Goal: Information Seeking & Learning: Find specific fact

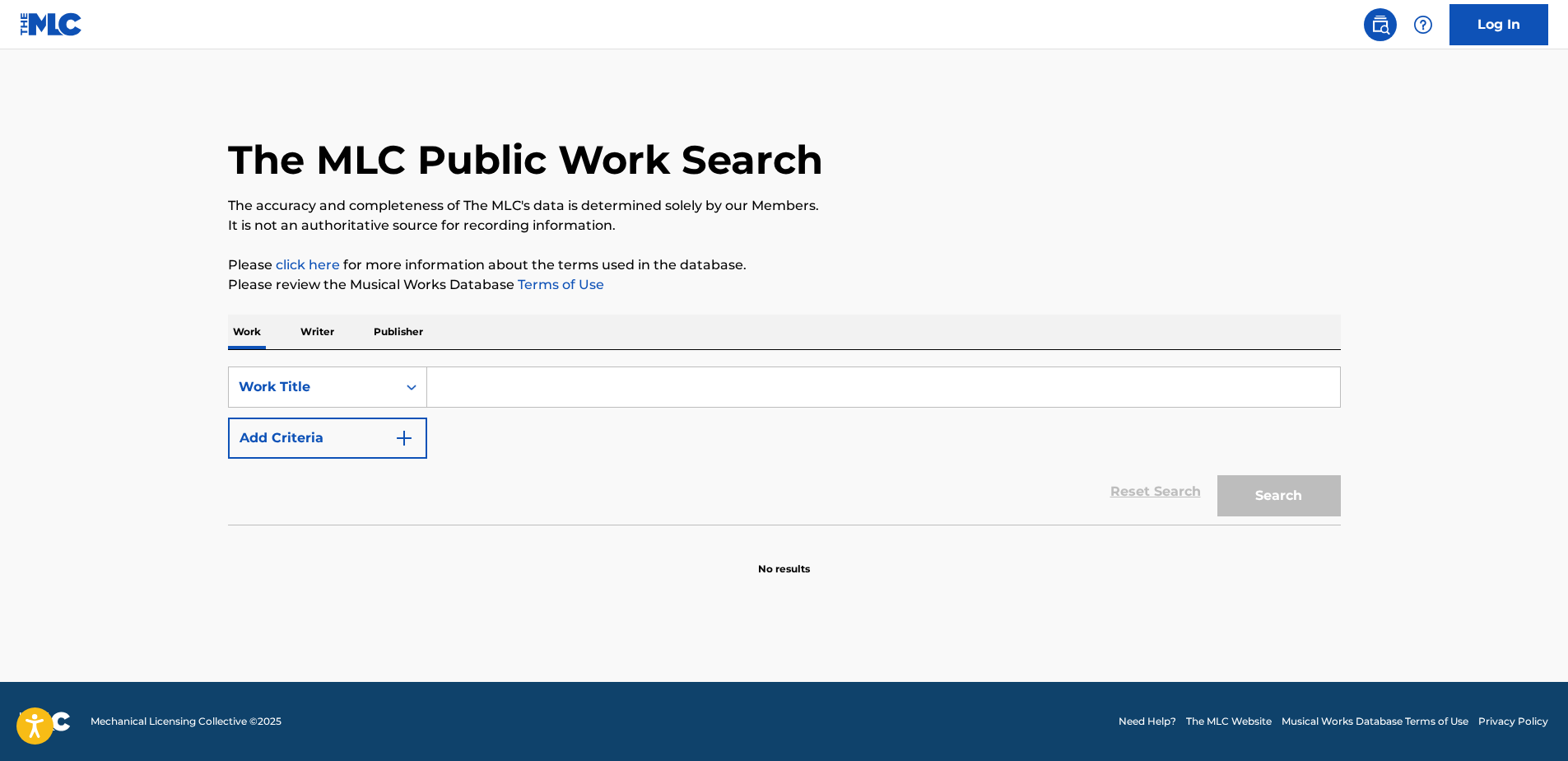
click at [505, 395] on input "Search Form" at bounding box center [884, 387] width 913 height 39
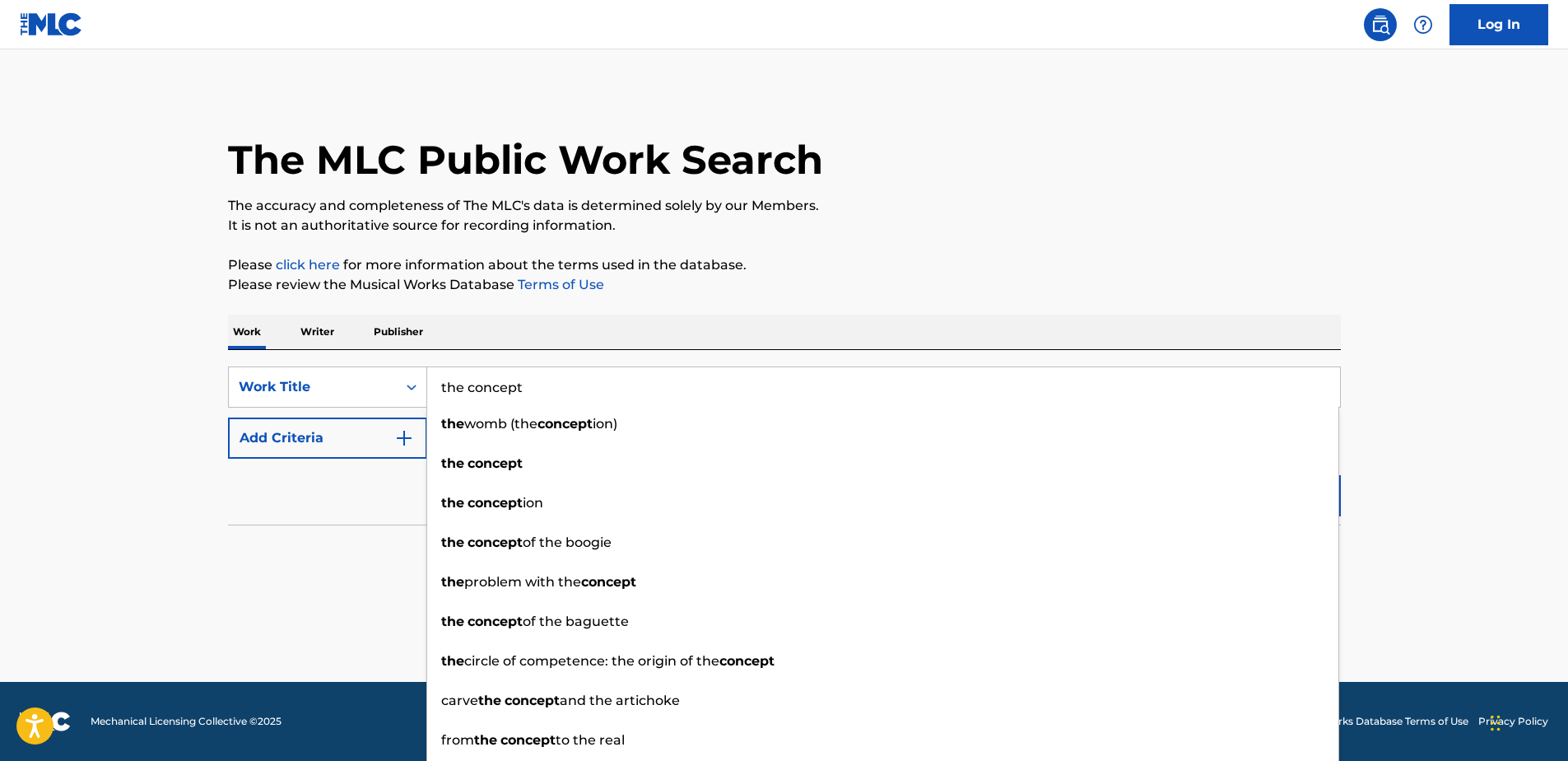
type input "the concept"
click at [969, 283] on p "Please review the Musical Works Database Terms of Use" at bounding box center [784, 285] width 1113 height 20
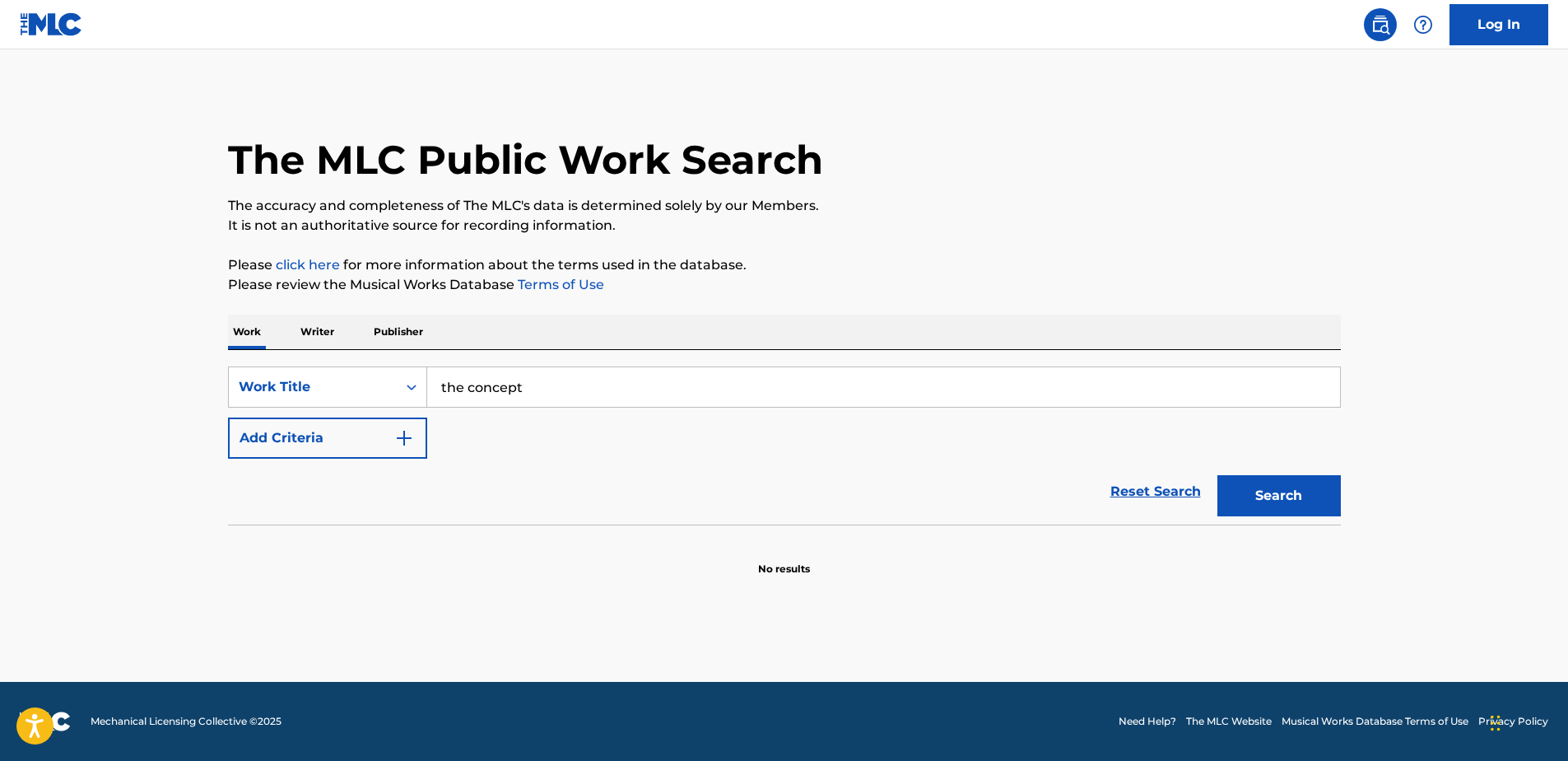
click at [331, 435] on button "Add Criteria" at bounding box center [327, 439] width 199 height 41
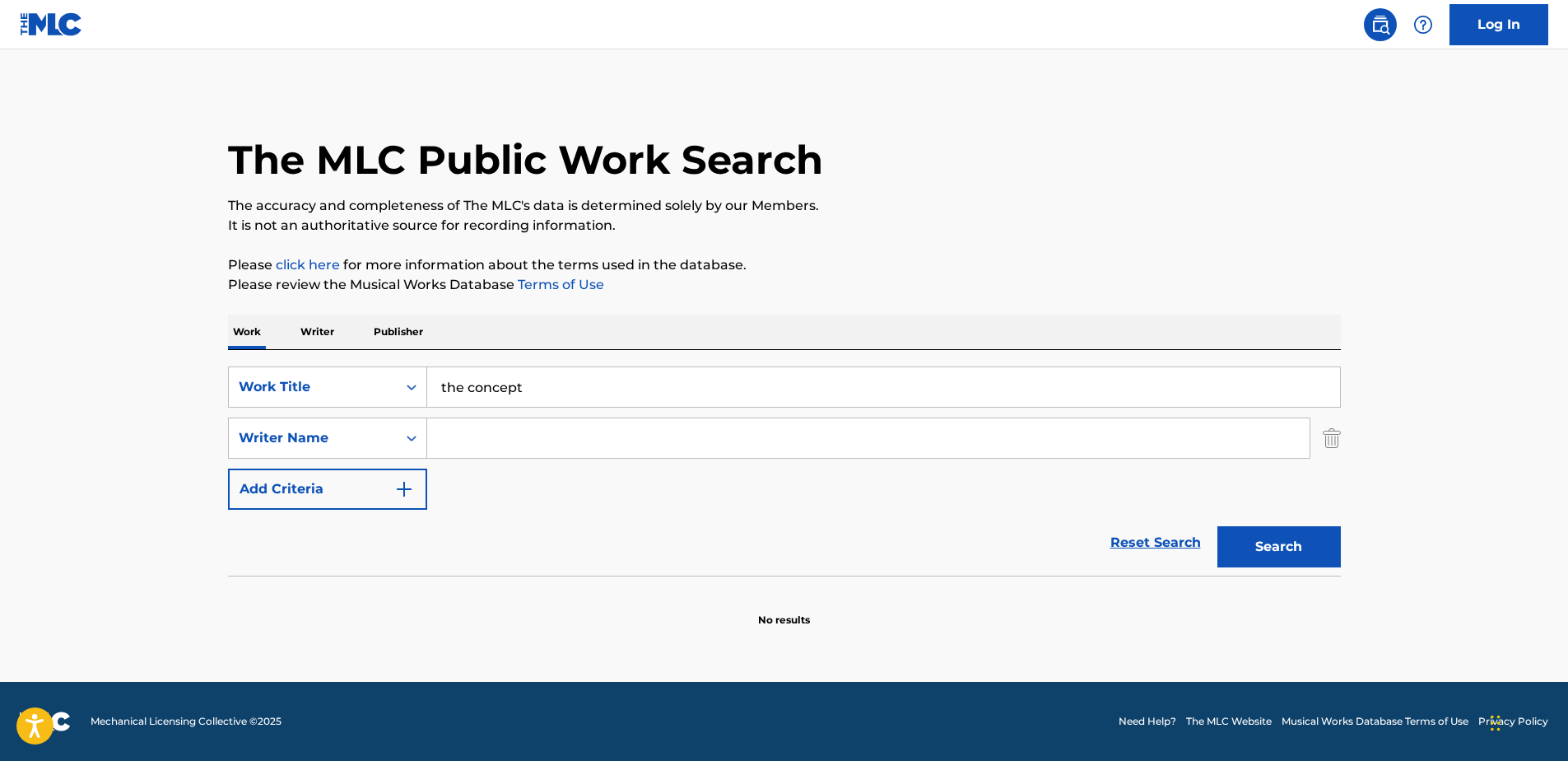
click at [508, 433] on input "Search Form" at bounding box center [868, 438] width 882 height 39
type input "[PERSON_NAME]"
click at [1217, 526] on button "Search" at bounding box center [1278, 547] width 123 height 41
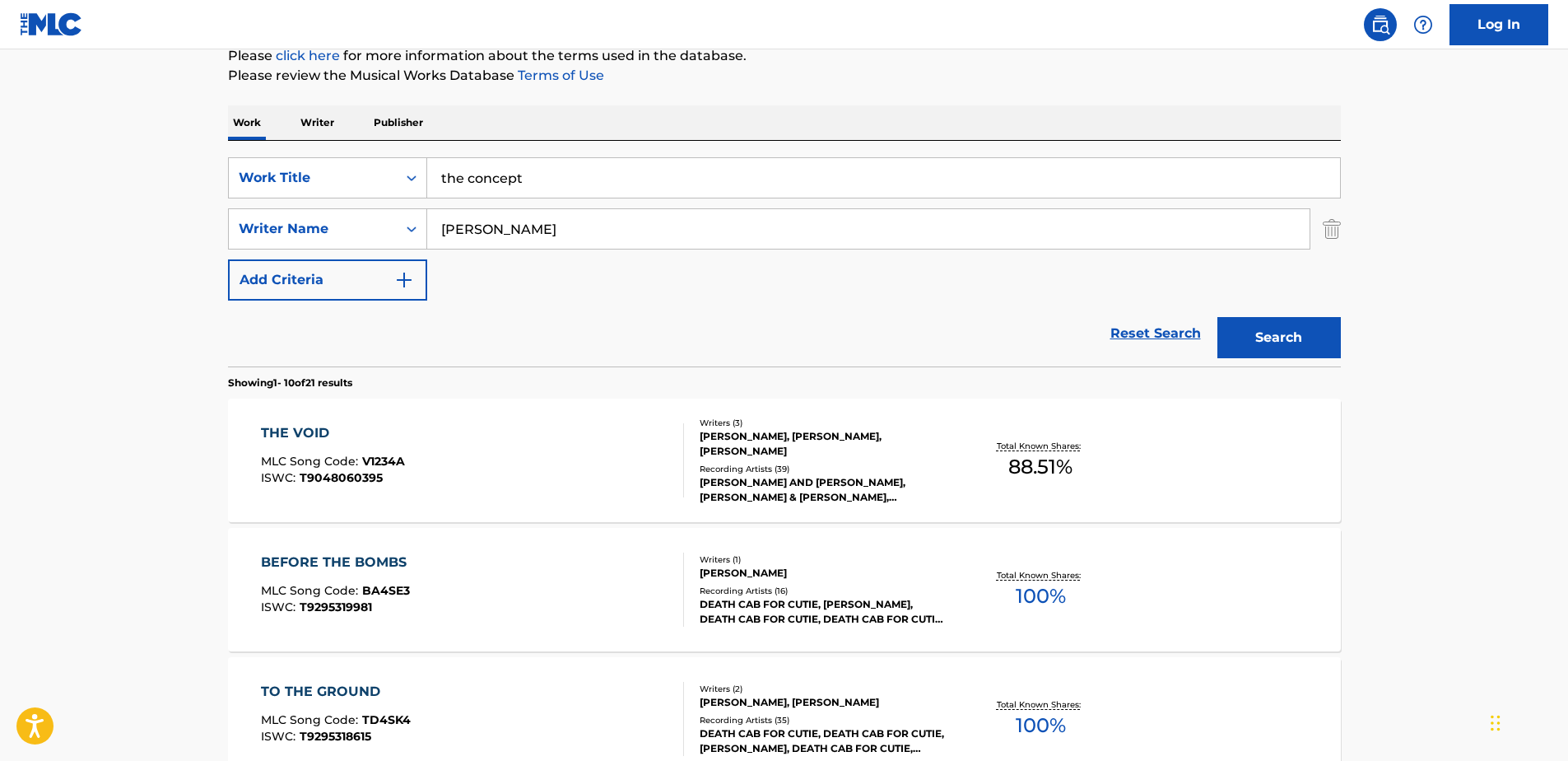
scroll to position [247, 0]
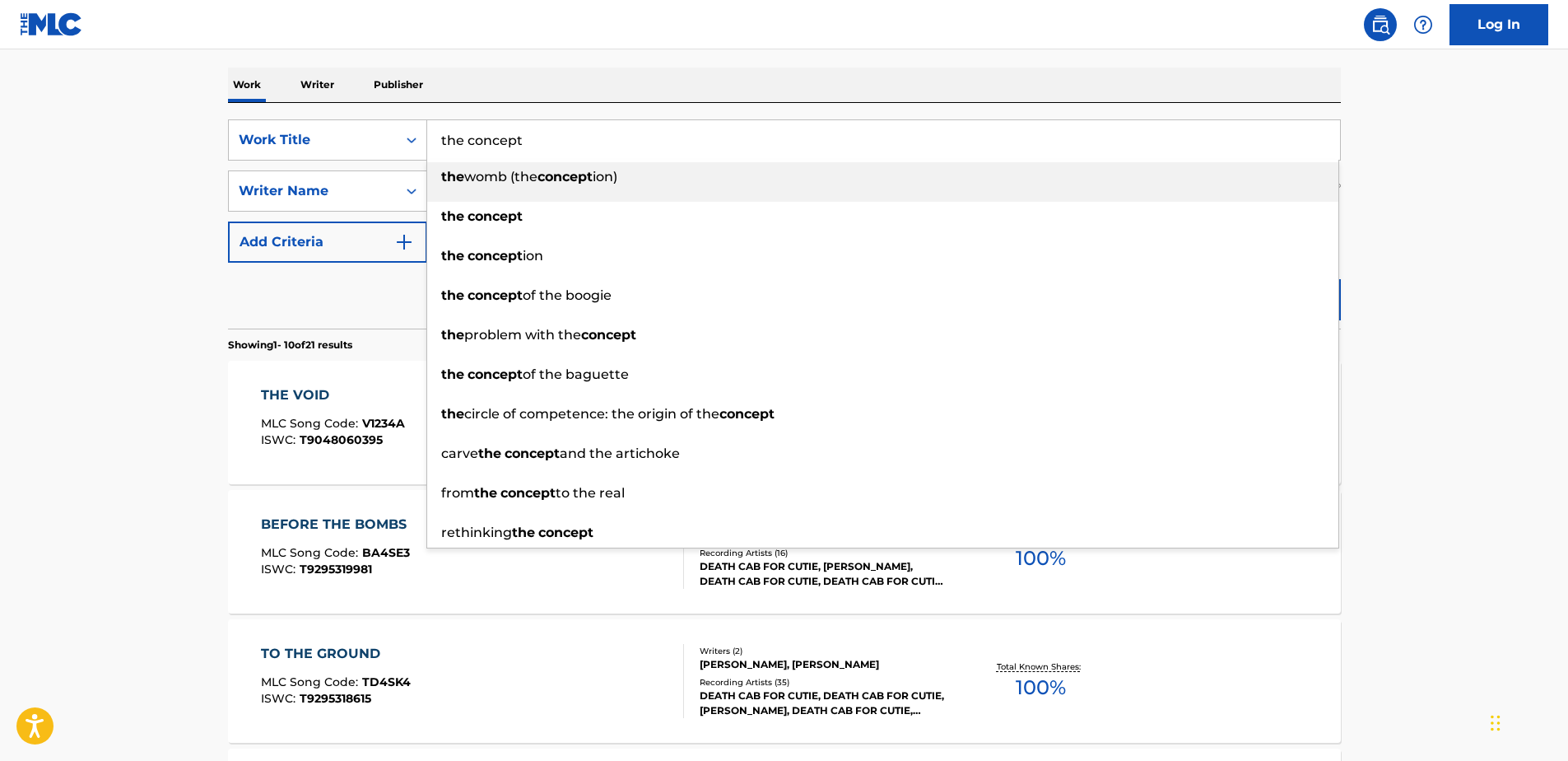
drag, startPoint x: 591, startPoint y: 133, endPoint x: 449, endPoint y: 127, distance: 142.1
click at [449, 127] on input "the concept" at bounding box center [884, 140] width 913 height 39
type input "t"
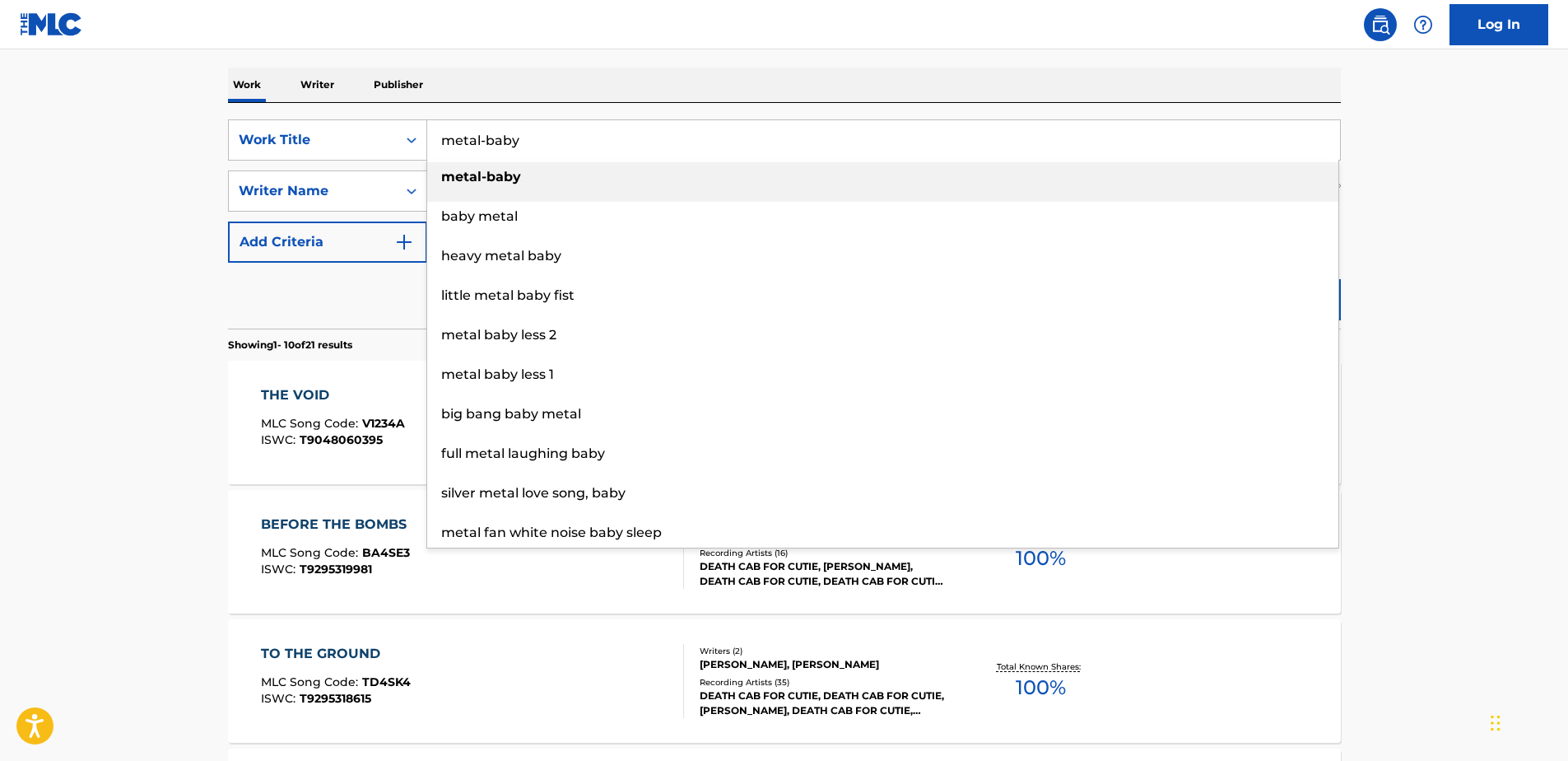
click at [485, 146] on input "metal-baby" at bounding box center [884, 140] width 913 height 39
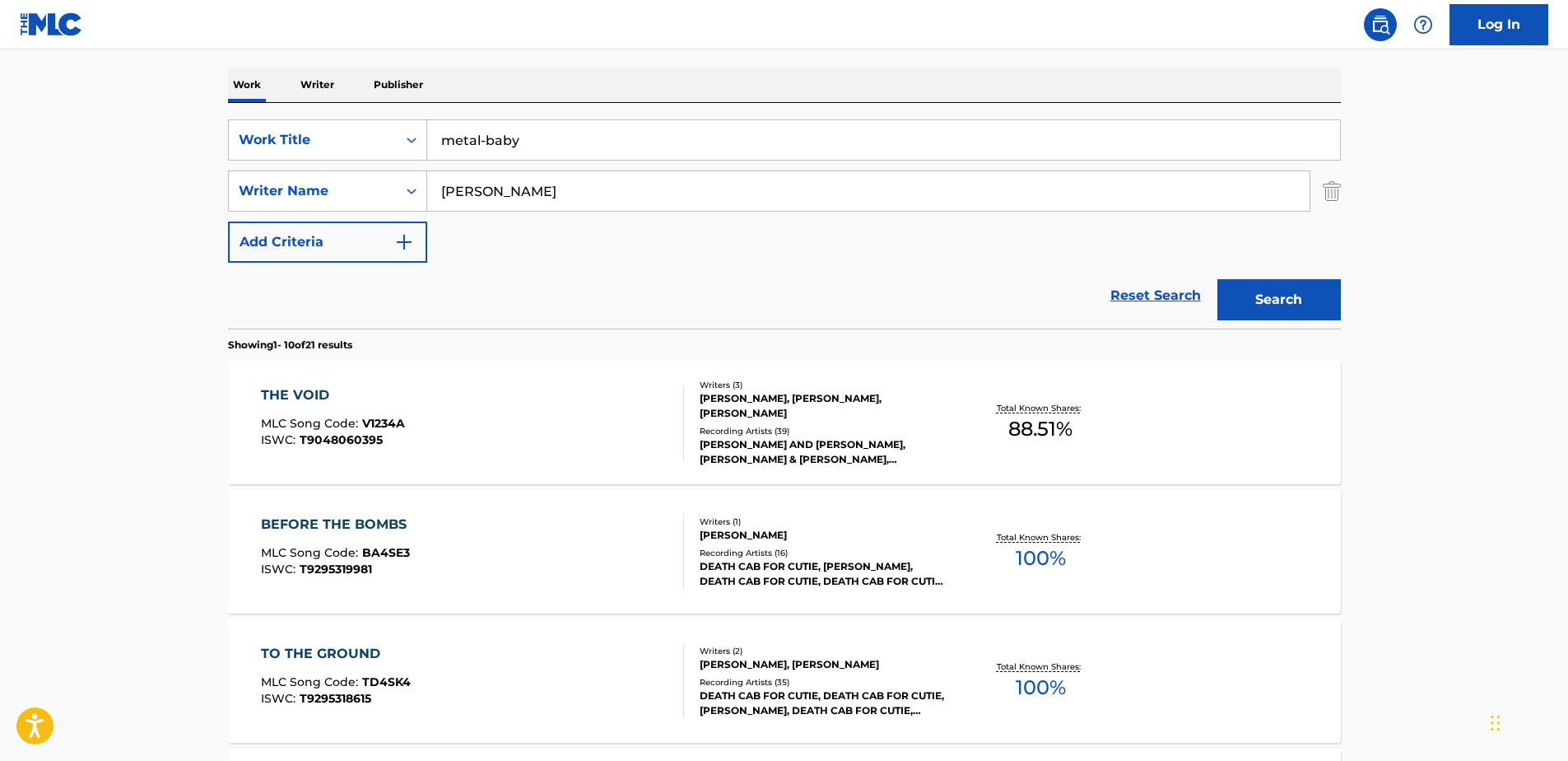
click at [483, 141] on input "metal-baby" at bounding box center [884, 140] width 913 height 39
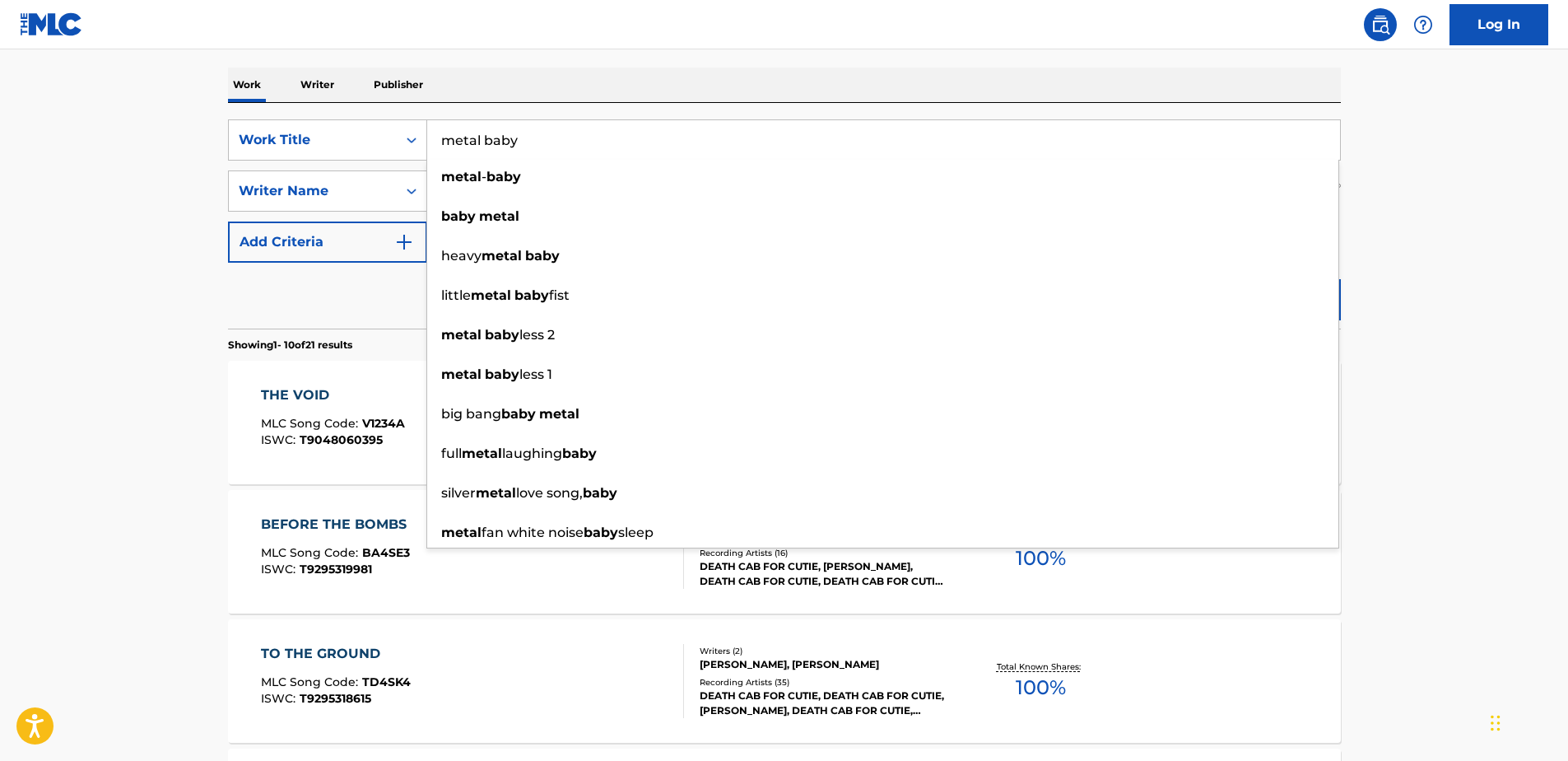
type input "metal baby"
click at [771, 47] on nav "Log In" at bounding box center [784, 25] width 1568 height 49
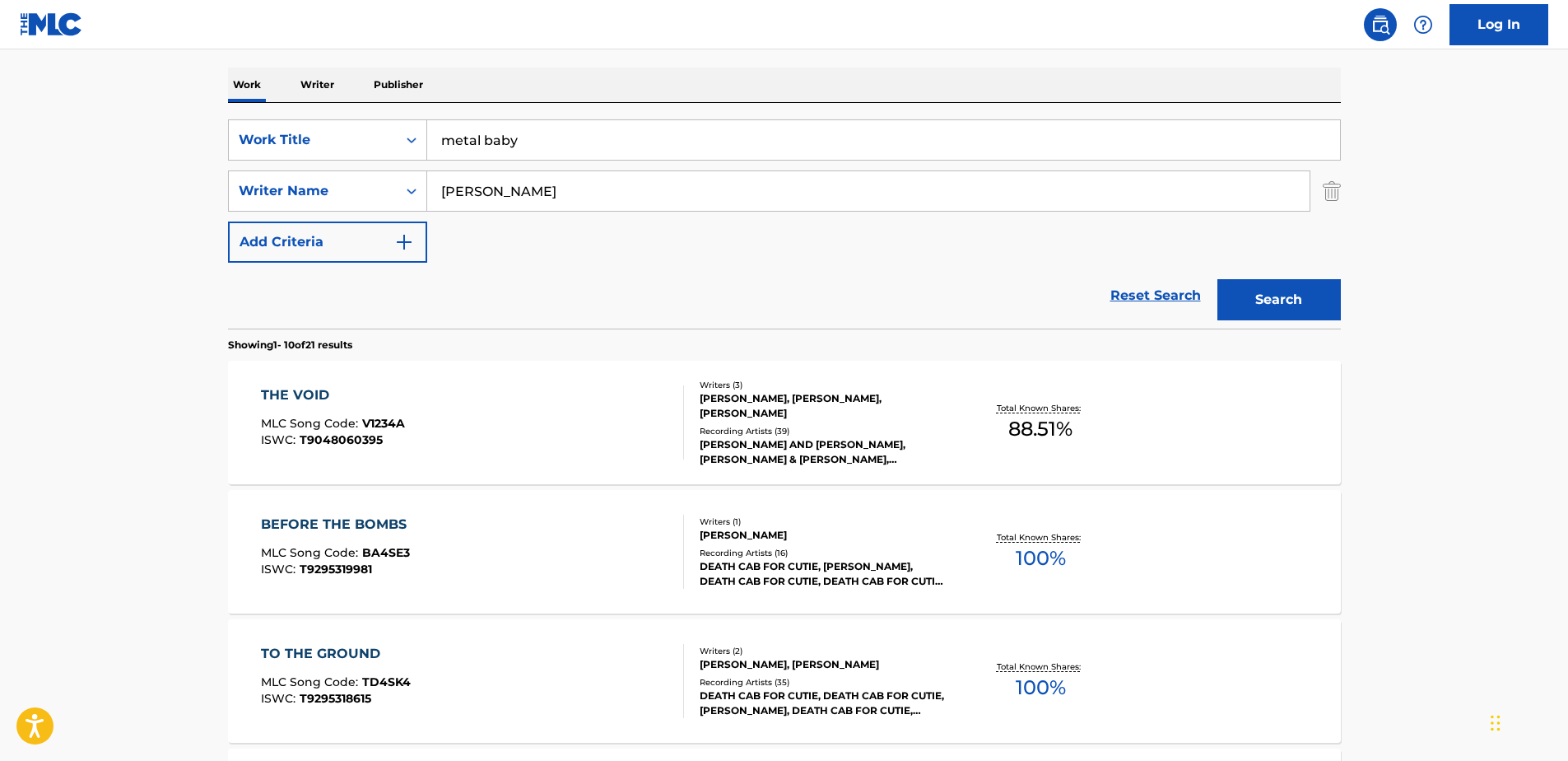
click at [1257, 299] on button "Search" at bounding box center [1278, 300] width 123 height 41
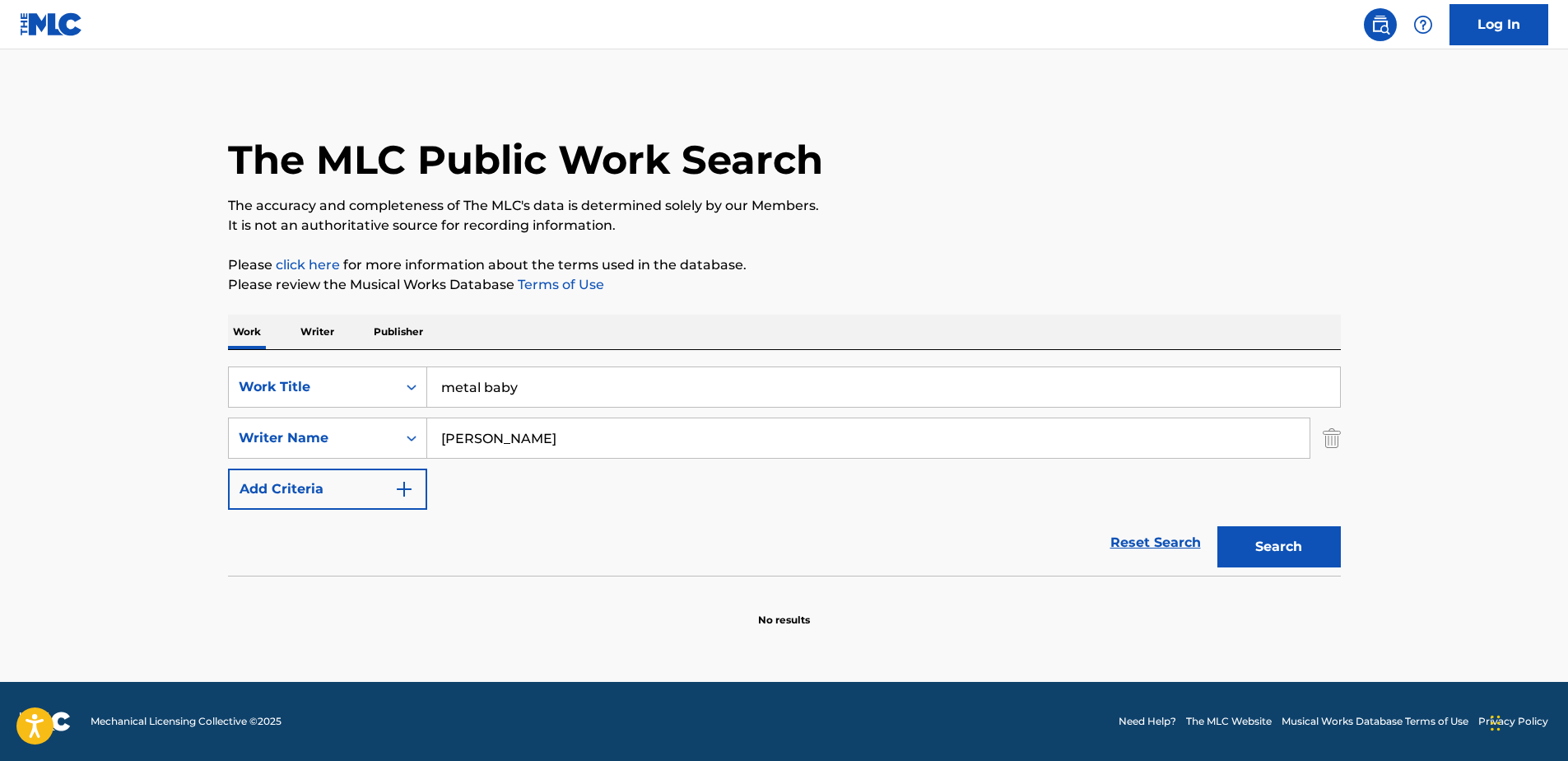
scroll to position [0, 0]
drag, startPoint x: 559, startPoint y: 390, endPoint x: 412, endPoint y: 373, distance: 148.0
click at [412, 373] on div "SearchWithCriteria86a80869-02ed-499d-8096-a2598c35dfc1 Work Title metal baby" at bounding box center [784, 387] width 1113 height 41
click at [1297, 556] on div "Search" at bounding box center [1275, 542] width 132 height 66
click at [470, 394] on input "Search Form" at bounding box center [884, 387] width 913 height 39
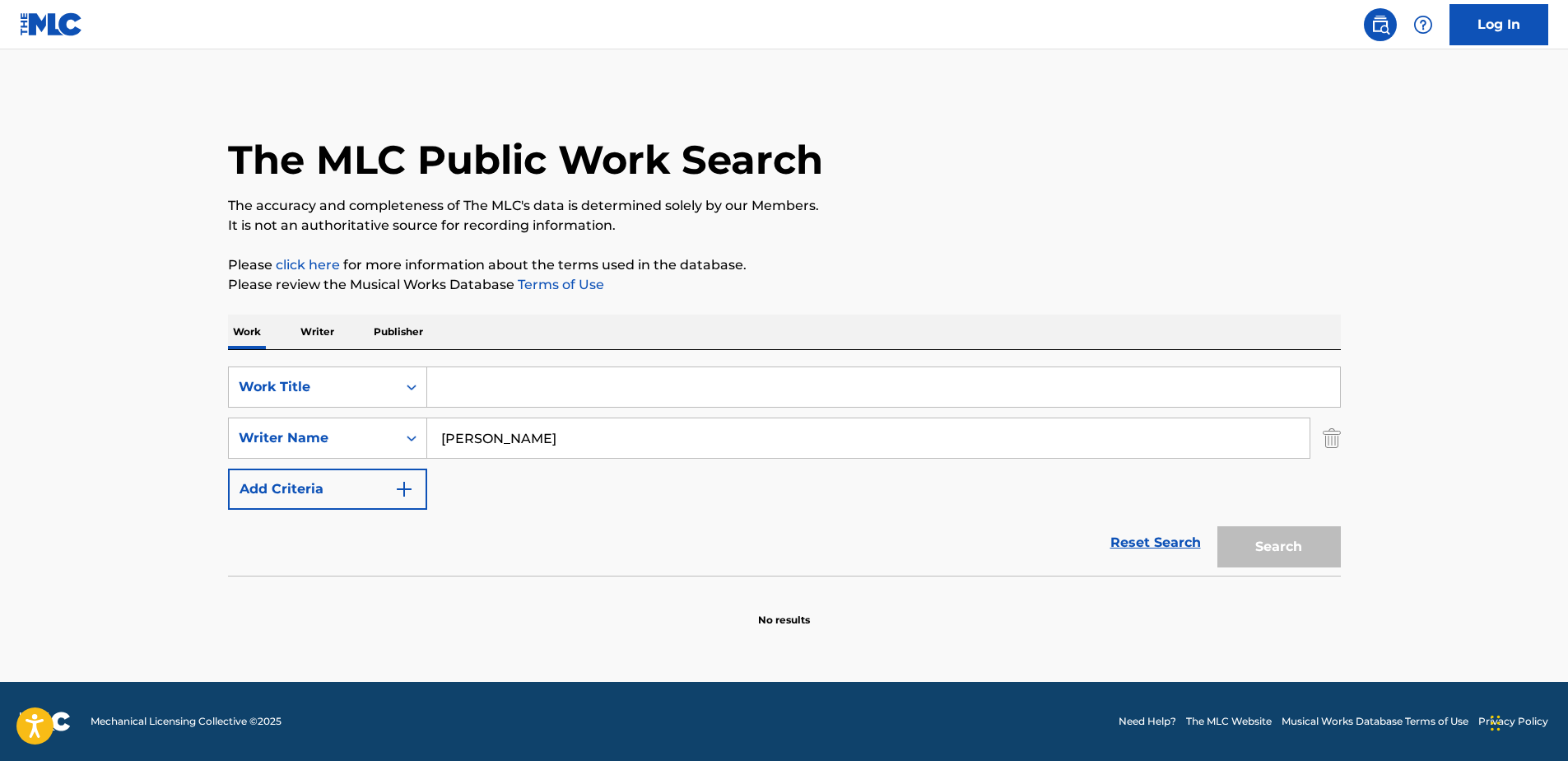
type input "o"
type input "soul meets body"
click at [1293, 559] on button "Search" at bounding box center [1278, 547] width 123 height 41
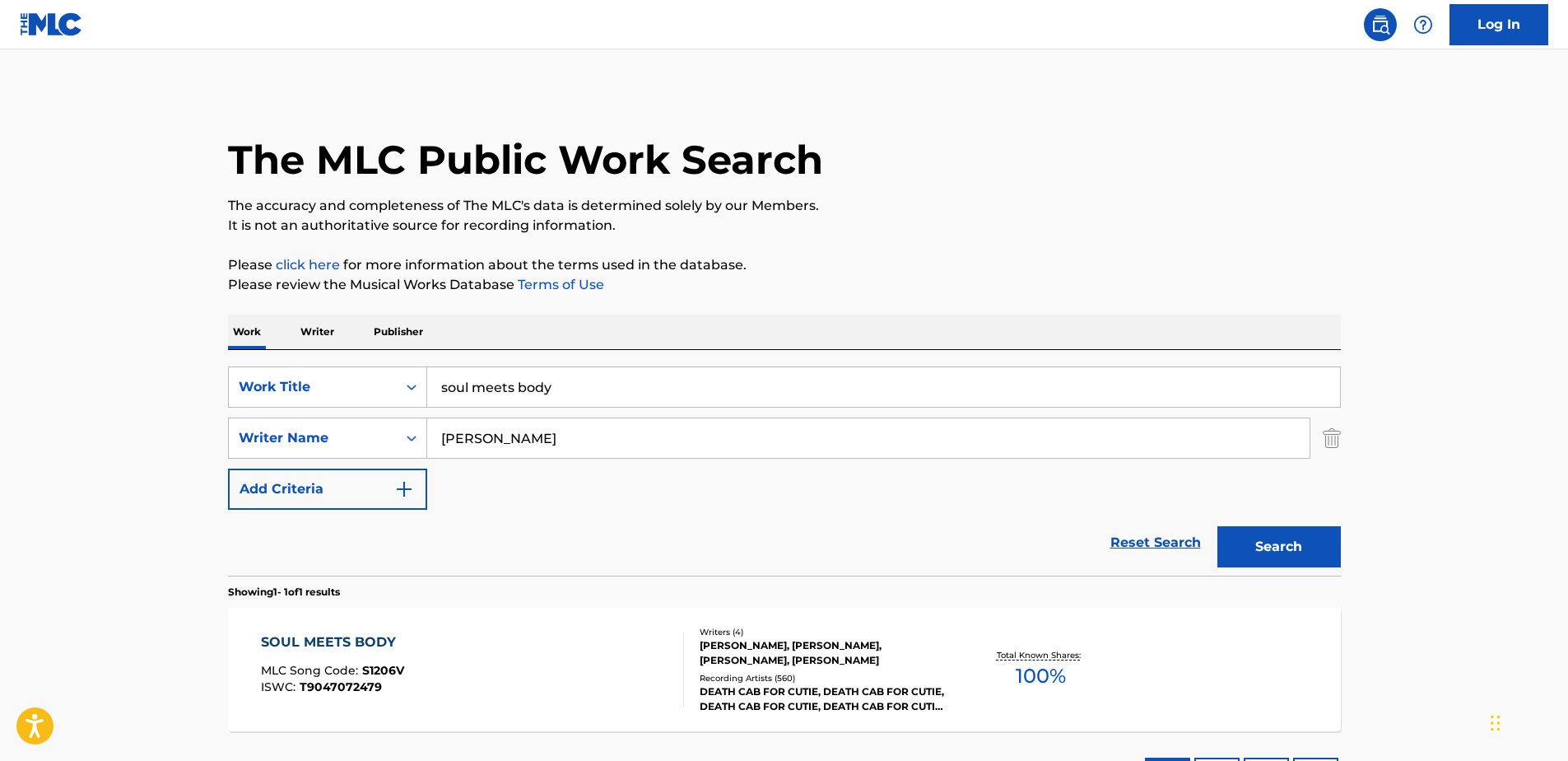
scroll to position [135, 0]
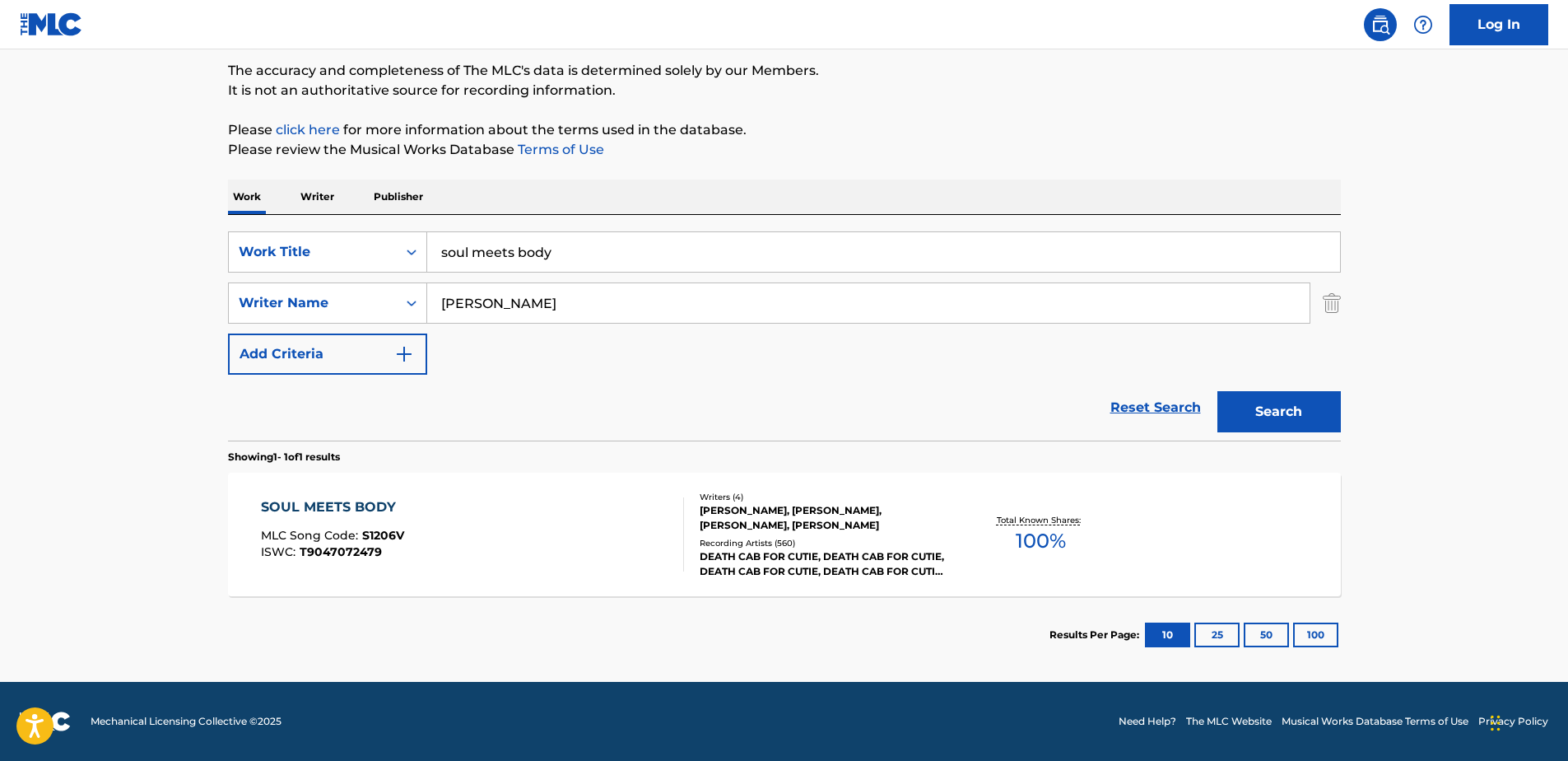
click at [732, 516] on div "[PERSON_NAME], [PERSON_NAME], [PERSON_NAME], [PERSON_NAME]" at bounding box center [824, 518] width 248 height 30
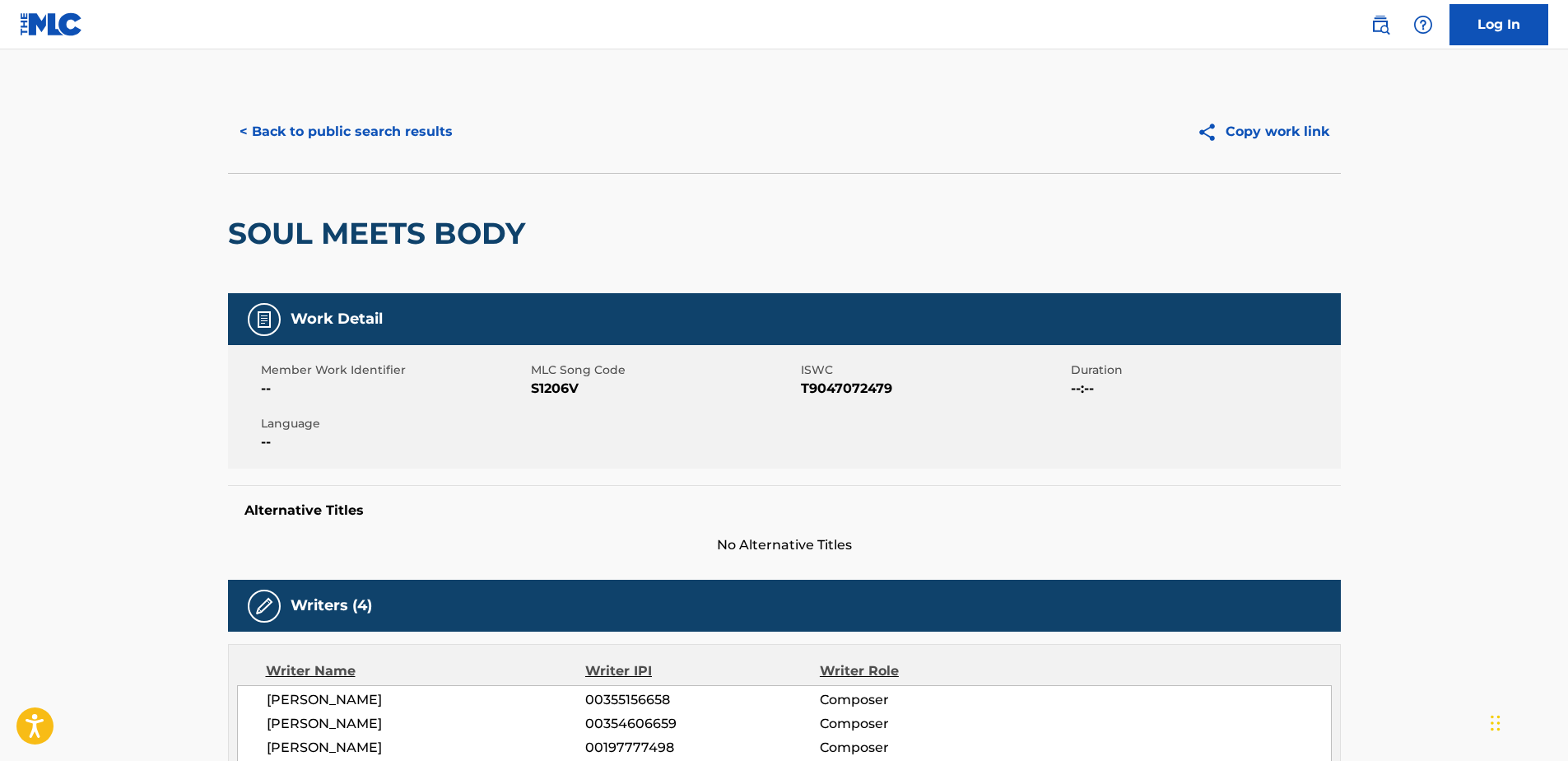
click at [348, 133] on button "< Back to public search results" at bounding box center [346, 132] width 237 height 41
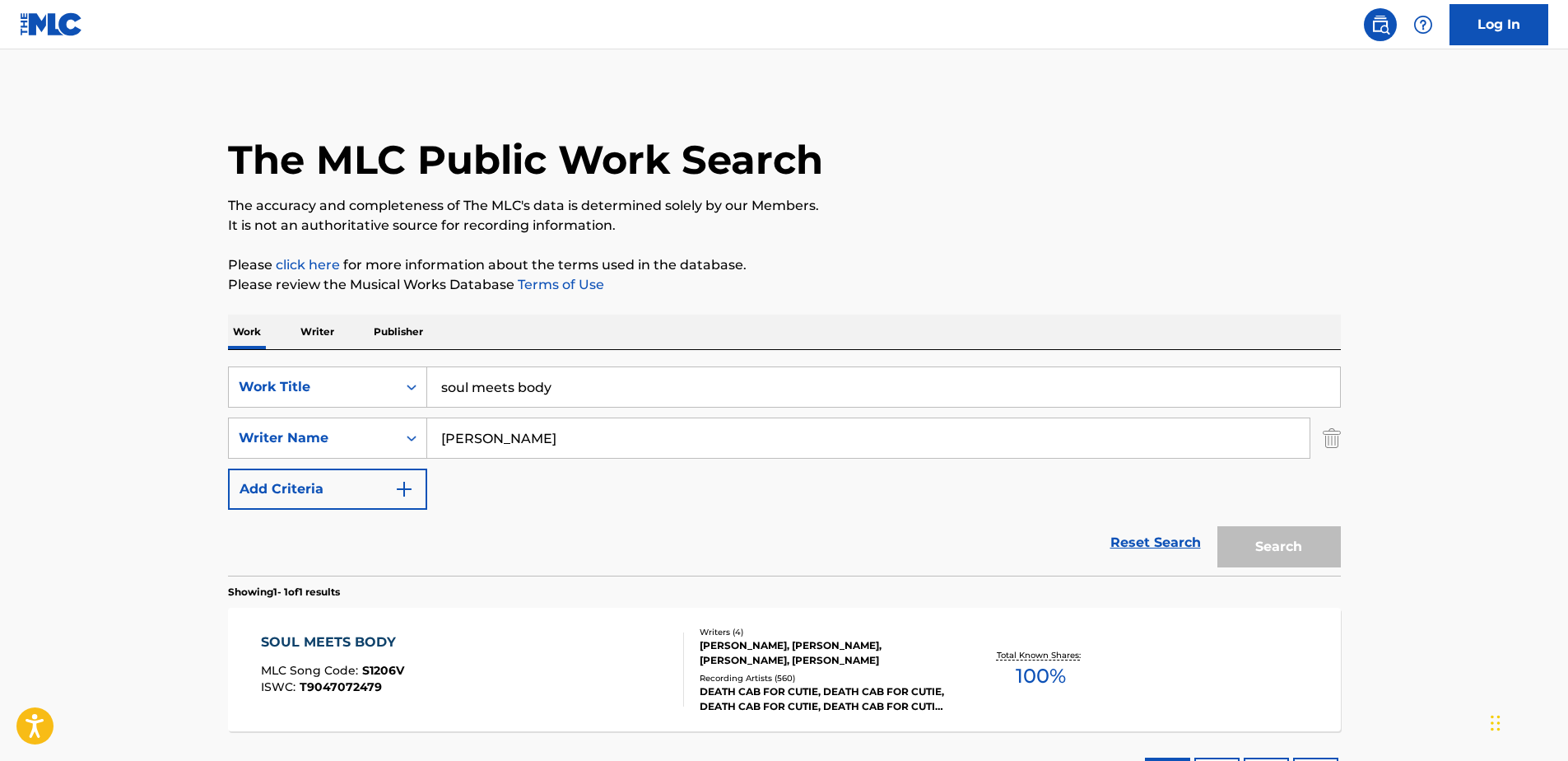
scroll to position [41, 0]
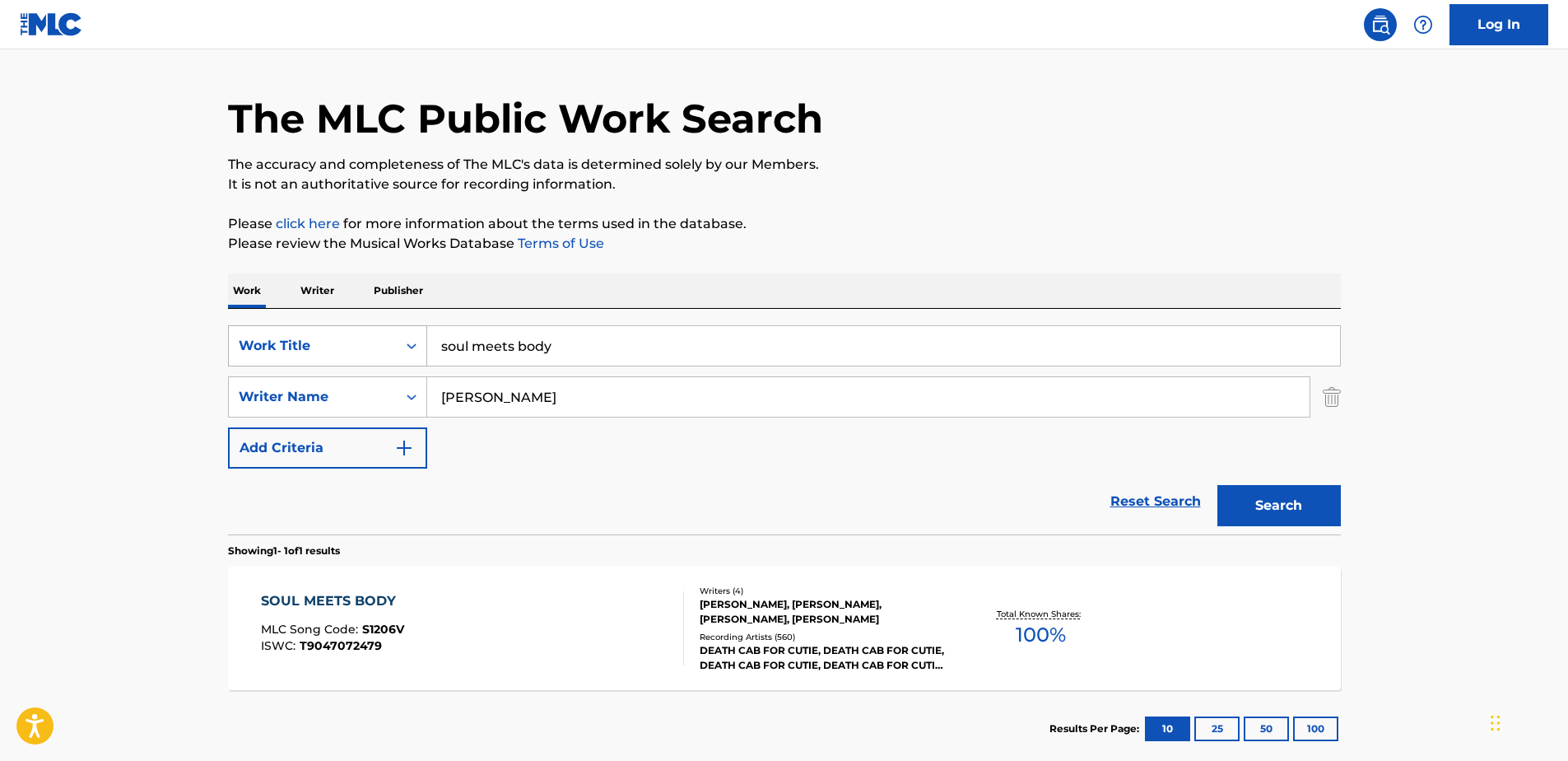
drag, startPoint x: 582, startPoint y: 354, endPoint x: 419, endPoint y: 343, distance: 163.4
click at [419, 343] on div "SearchWithCriteria86a80869-02ed-499d-8096-a2598c35dfc1 Work Title soul meets bo…" at bounding box center [784, 346] width 1113 height 41
type input "home is a fire"
click at [855, 208] on div "The MLC Public Work Search The accuracy and completeness of The MLC's data is d…" at bounding box center [784, 408] width 1152 height 718
click at [1253, 519] on button "Search" at bounding box center [1278, 506] width 123 height 41
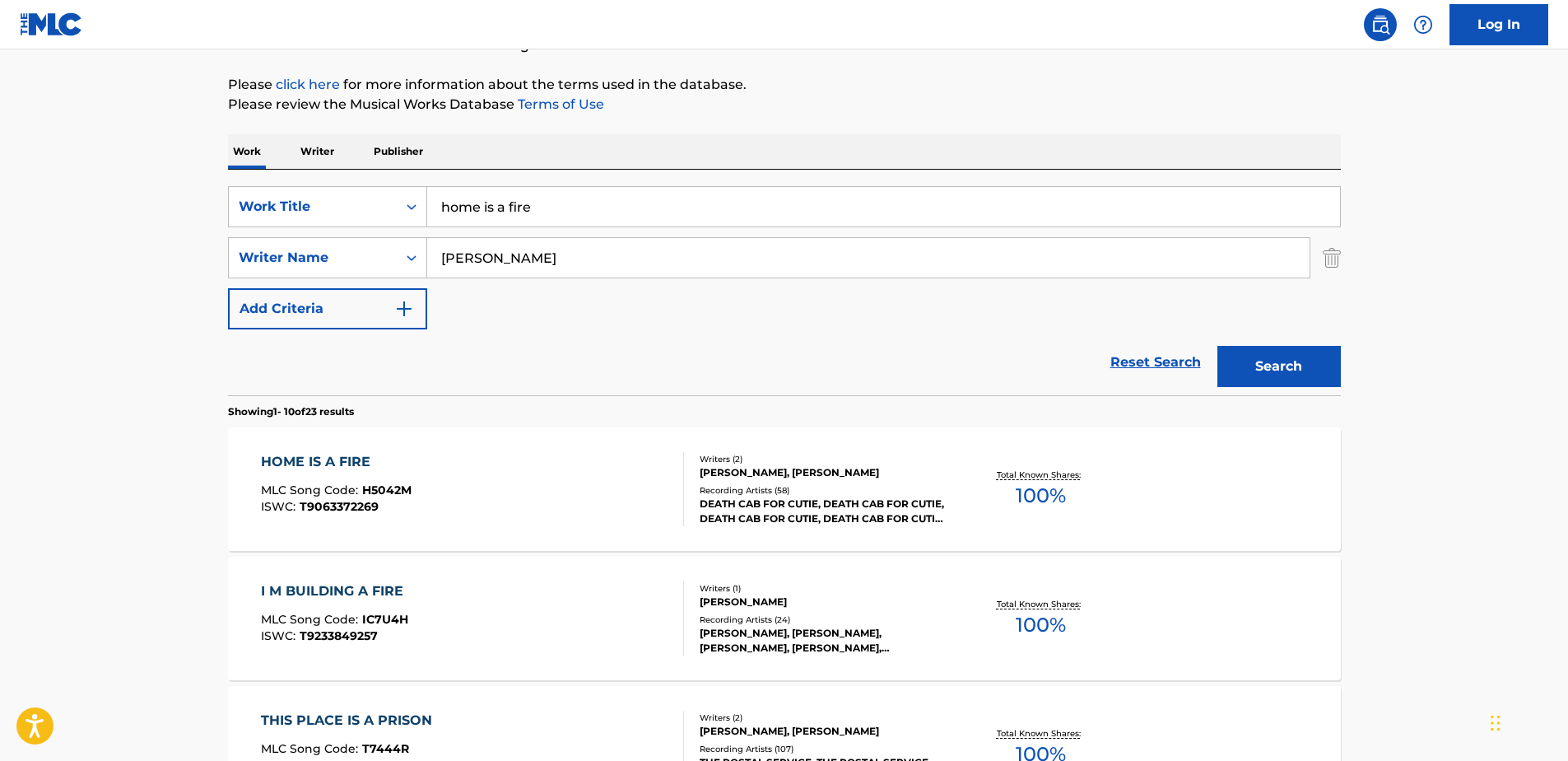
scroll to position [206, 0]
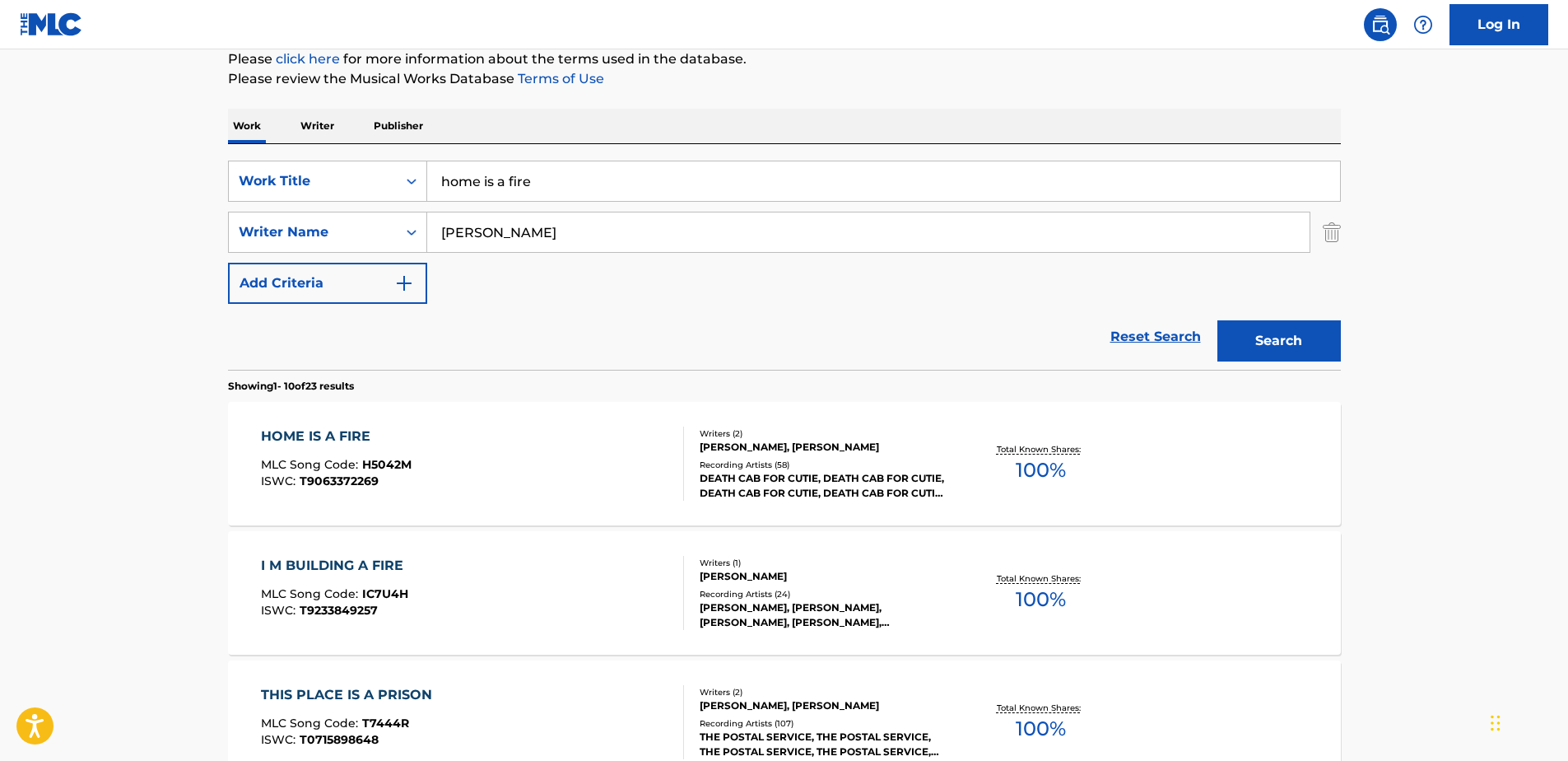
click at [722, 451] on div "[PERSON_NAME], [PERSON_NAME]" at bounding box center [824, 447] width 248 height 15
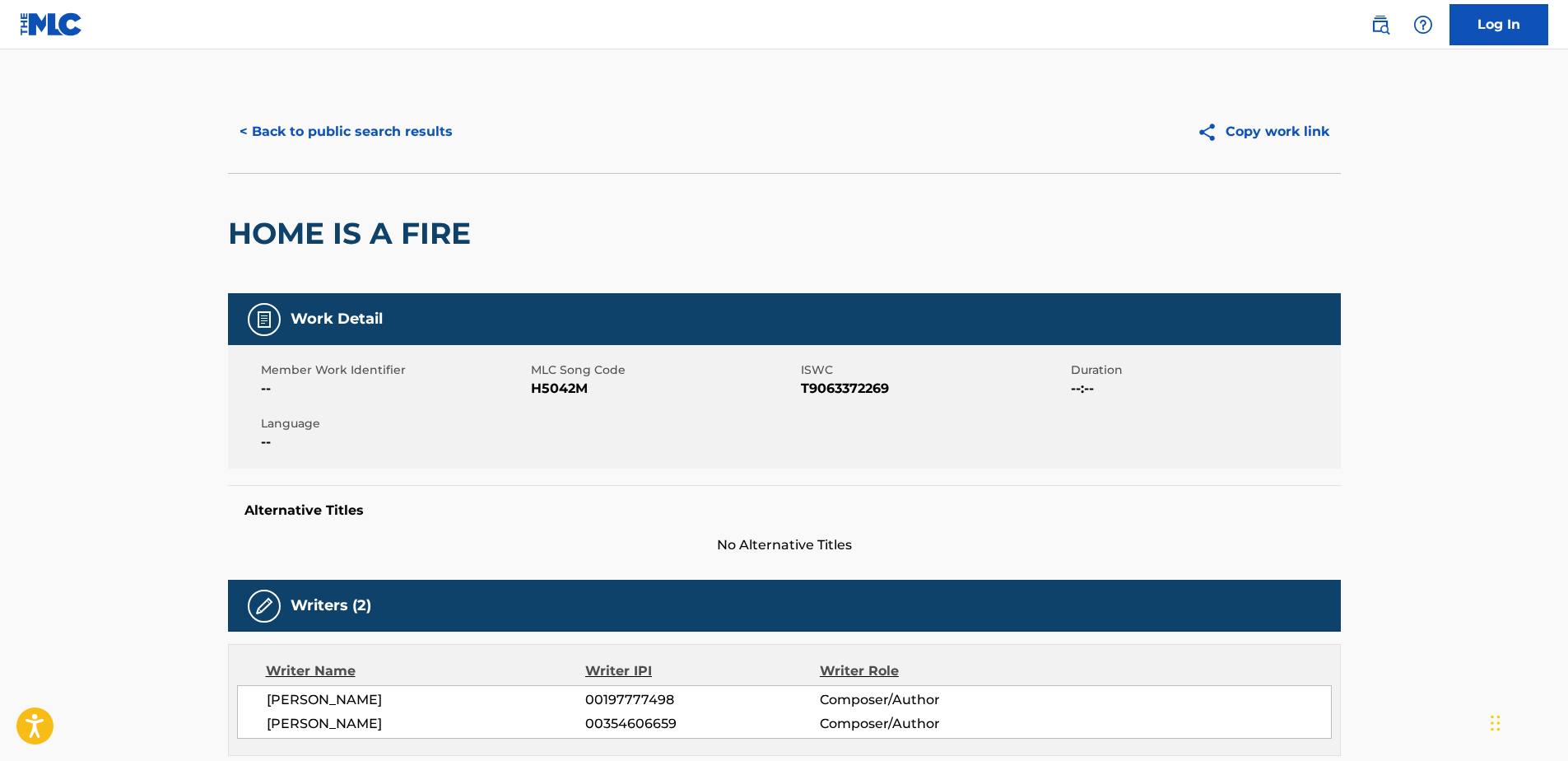
click at [339, 137] on button "< Back to public search results" at bounding box center [346, 132] width 237 height 41
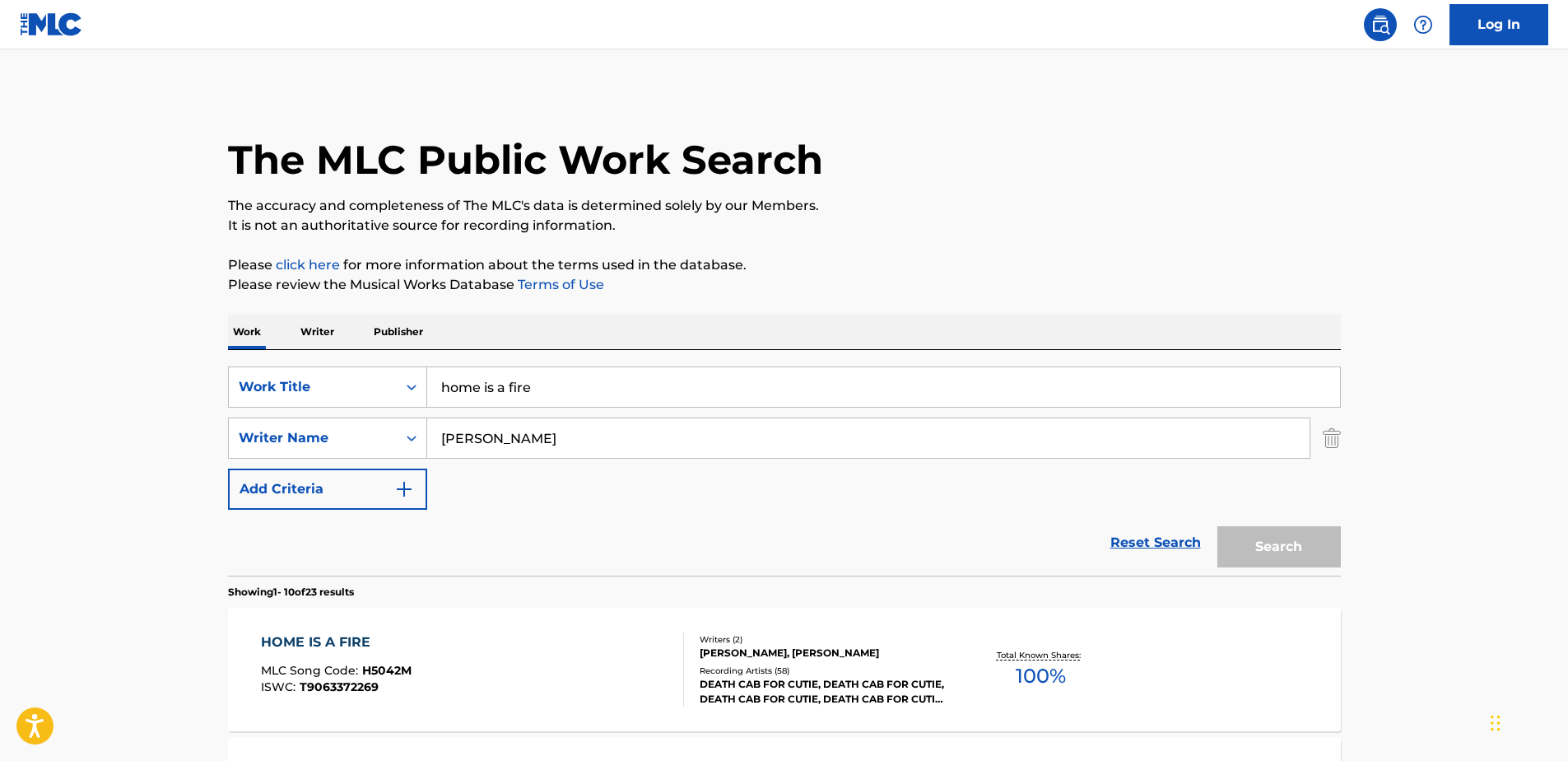
scroll to position [206, 0]
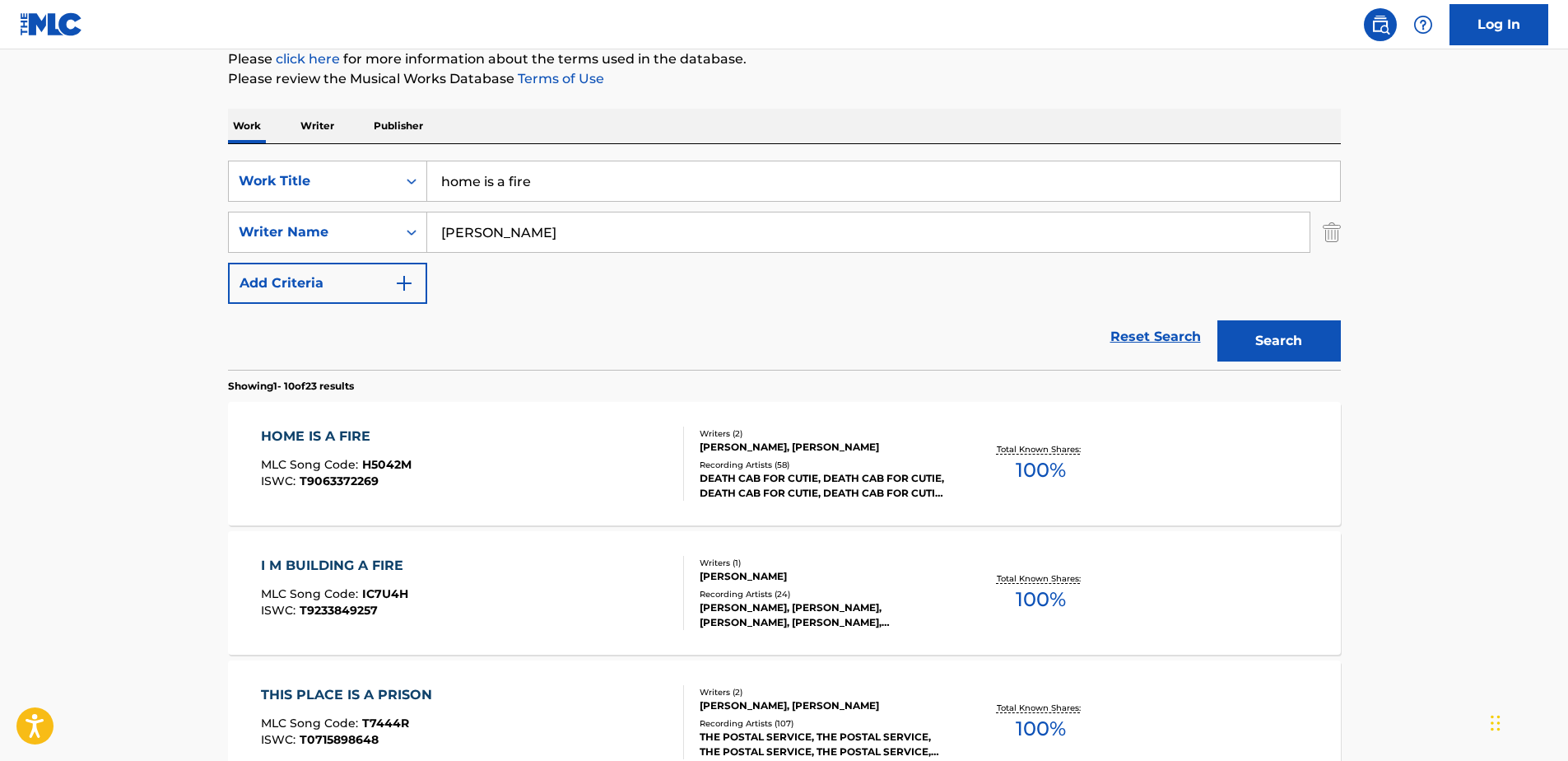
drag, startPoint x: 578, startPoint y: 195, endPoint x: 440, endPoint y: 192, distance: 138.0
click at [440, 192] on input "home is a fire" at bounding box center [884, 181] width 913 height 39
click at [980, 54] on p "Please click here for more information about the terms used in the database." at bounding box center [784, 59] width 1113 height 20
click at [1232, 354] on button "Search" at bounding box center [1278, 341] width 123 height 41
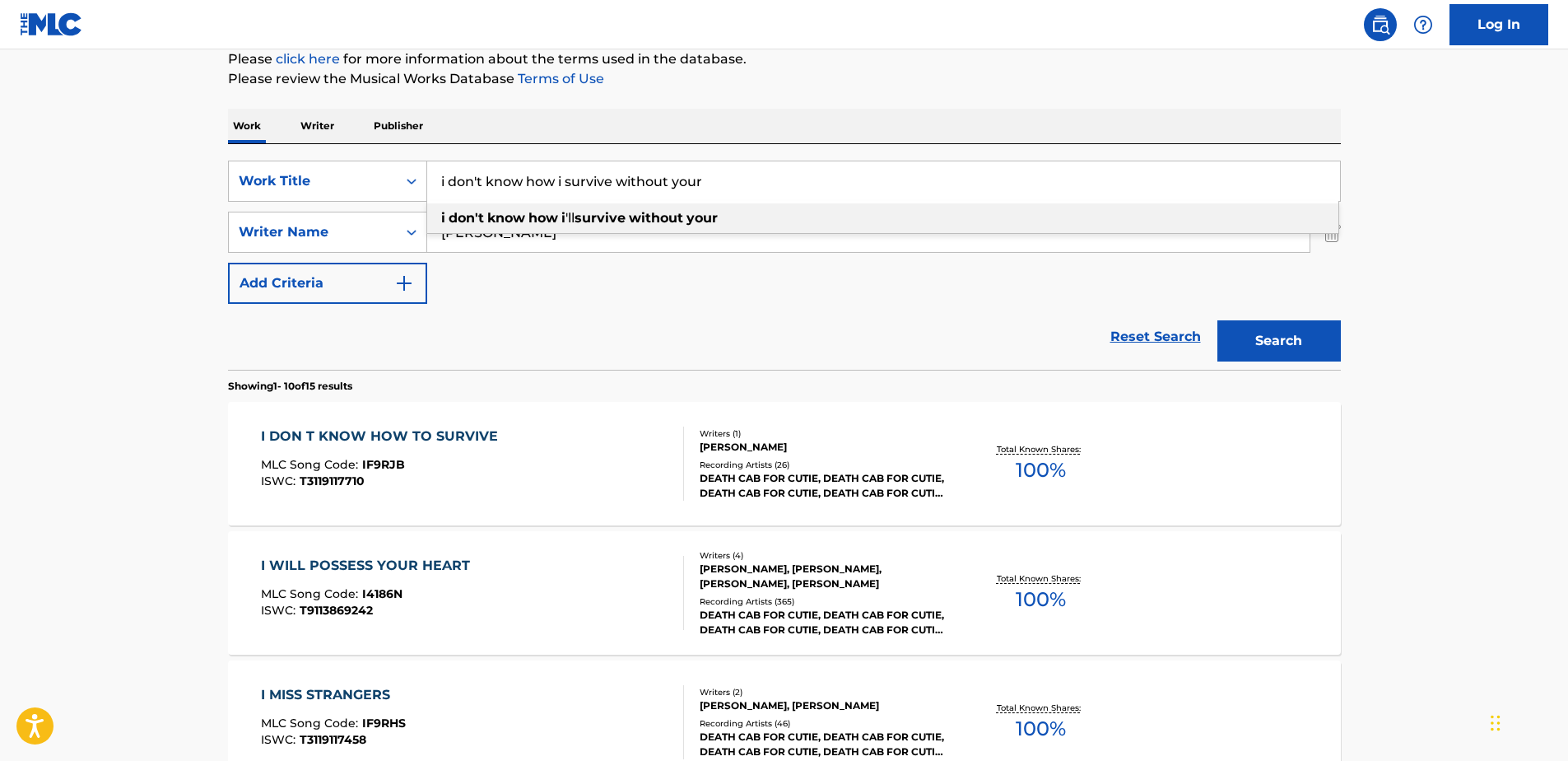
drag, startPoint x: 720, startPoint y: 181, endPoint x: 612, endPoint y: 173, distance: 108.3
click at [612, 173] on input "i don't know how i survive without your" at bounding box center [884, 181] width 913 height 39
type input "i don't know how i survive"
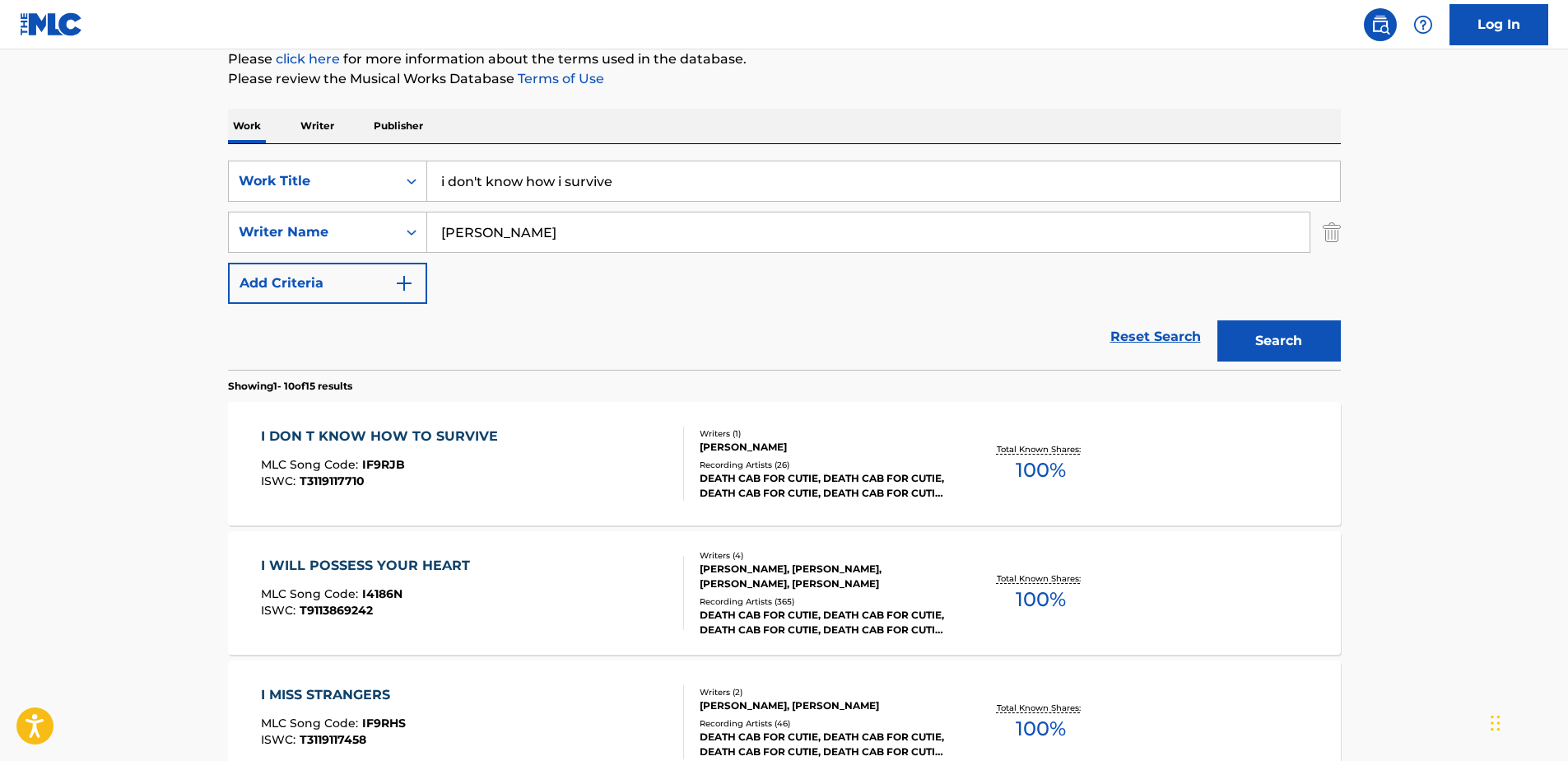
click at [1252, 351] on button "Search" at bounding box center [1278, 341] width 123 height 41
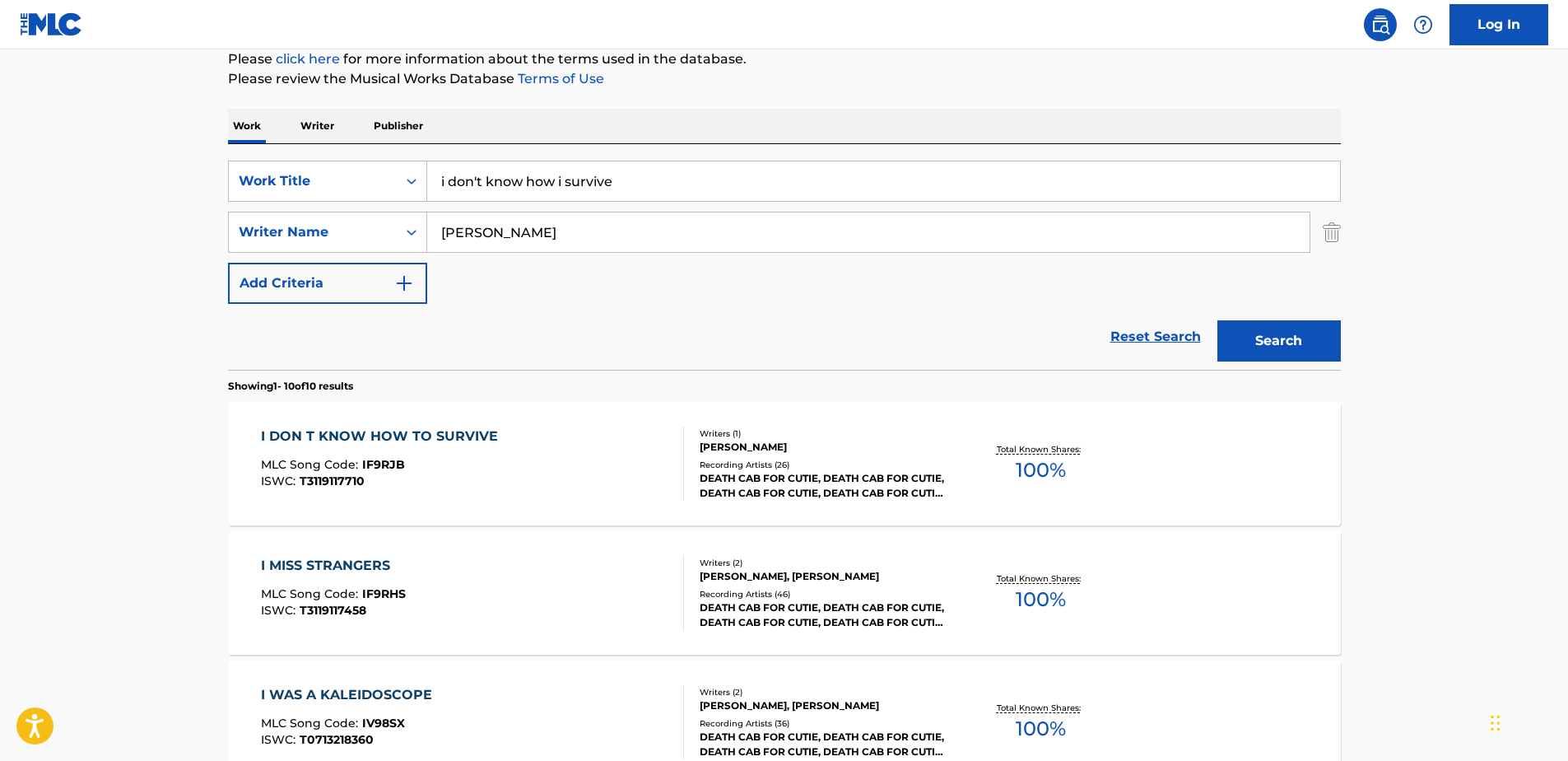
click at [428, 441] on div "I DON T KNOW HOW TO SURVIVE" at bounding box center [383, 437] width 245 height 20
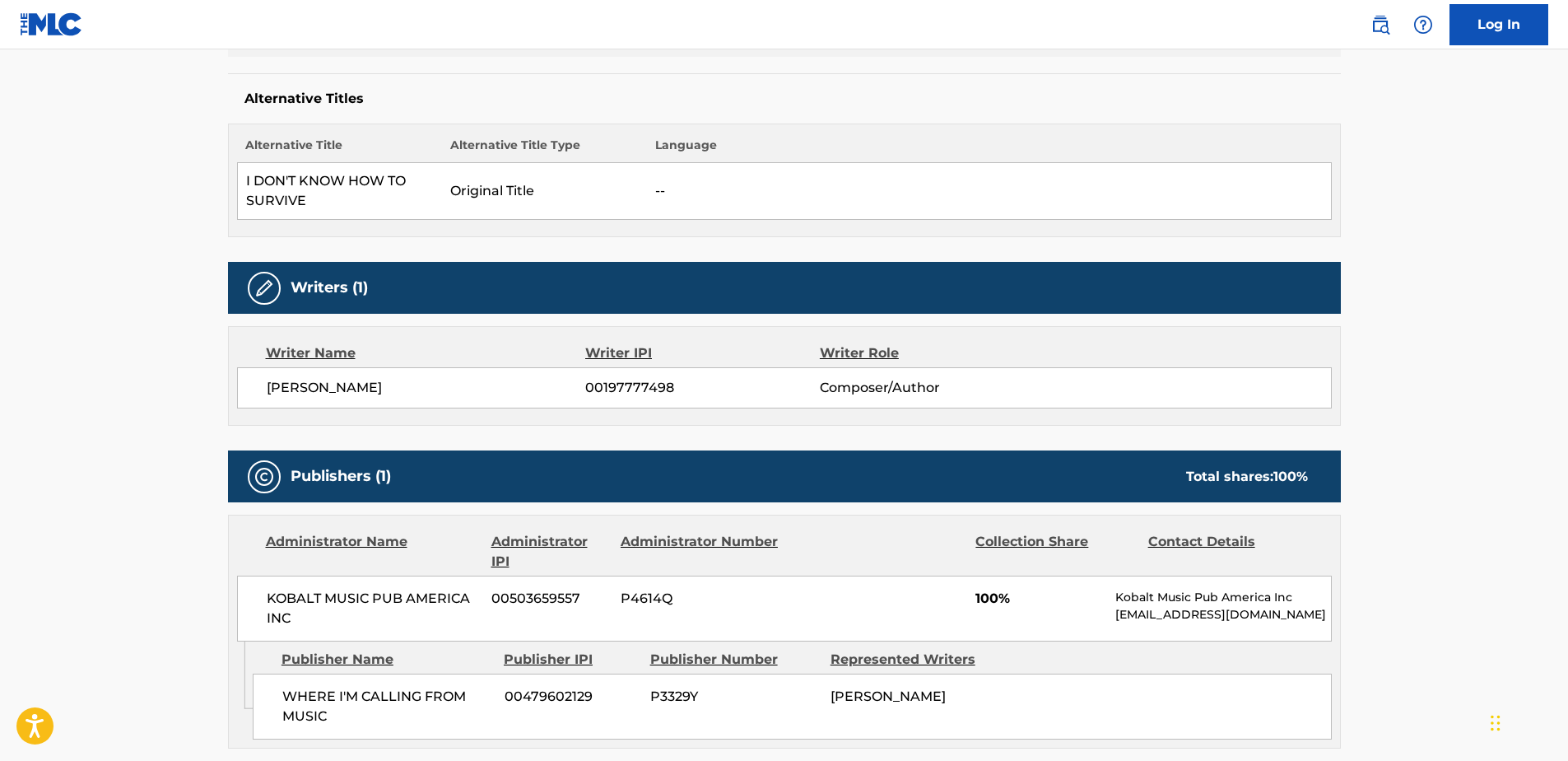
scroll to position [494, 0]
